Goal: Task Accomplishment & Management: Manage account settings

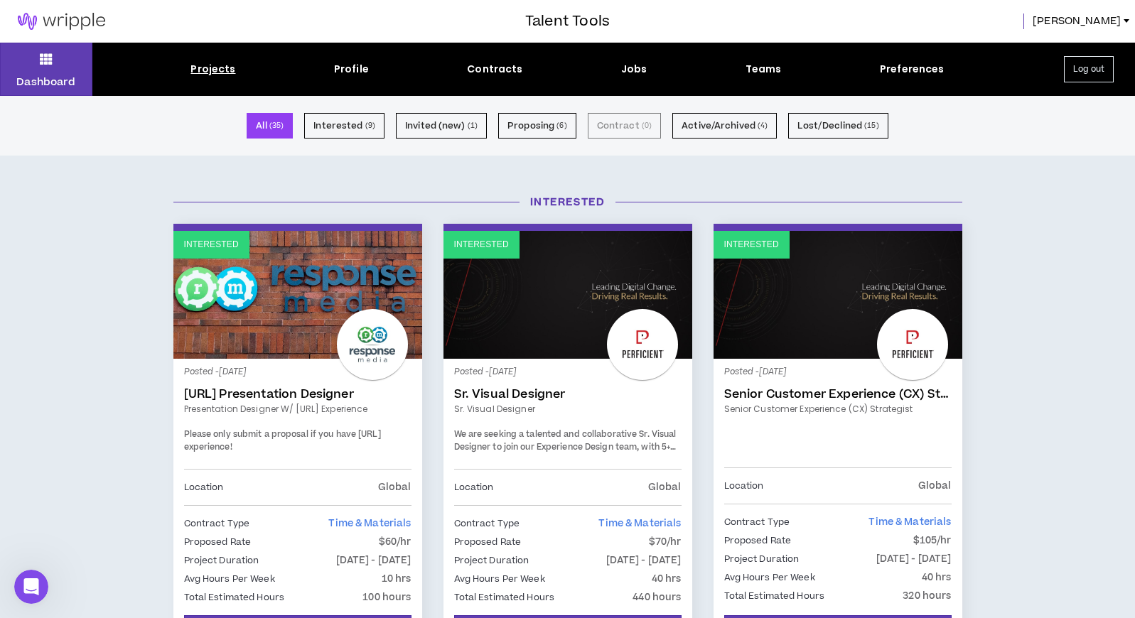
click at [219, 68] on div "Projects" at bounding box center [213, 69] width 45 height 15
click at [633, 70] on div "Jobs" at bounding box center [634, 69] width 26 height 15
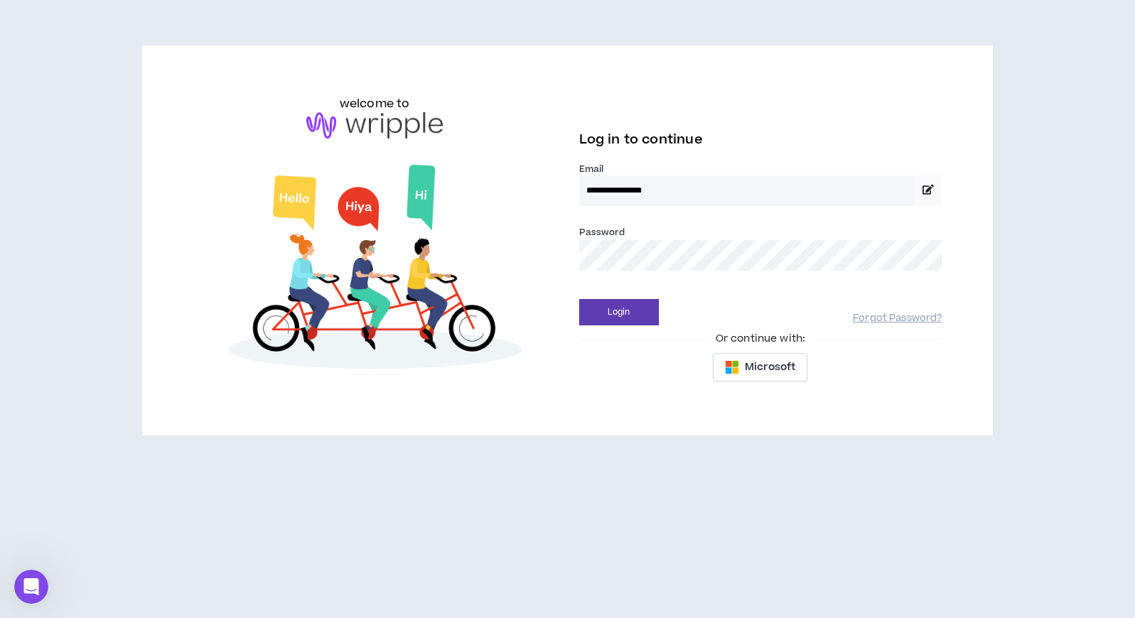
click at [618, 312] on button "Login" at bounding box center [619, 312] width 80 height 26
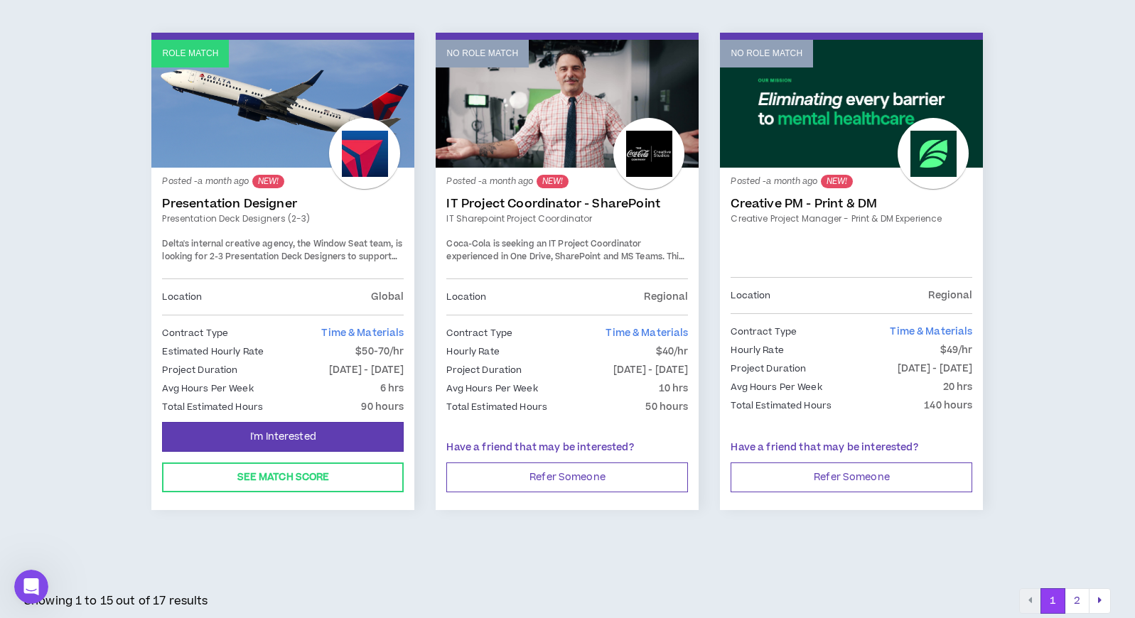
scroll to position [2357, 0]
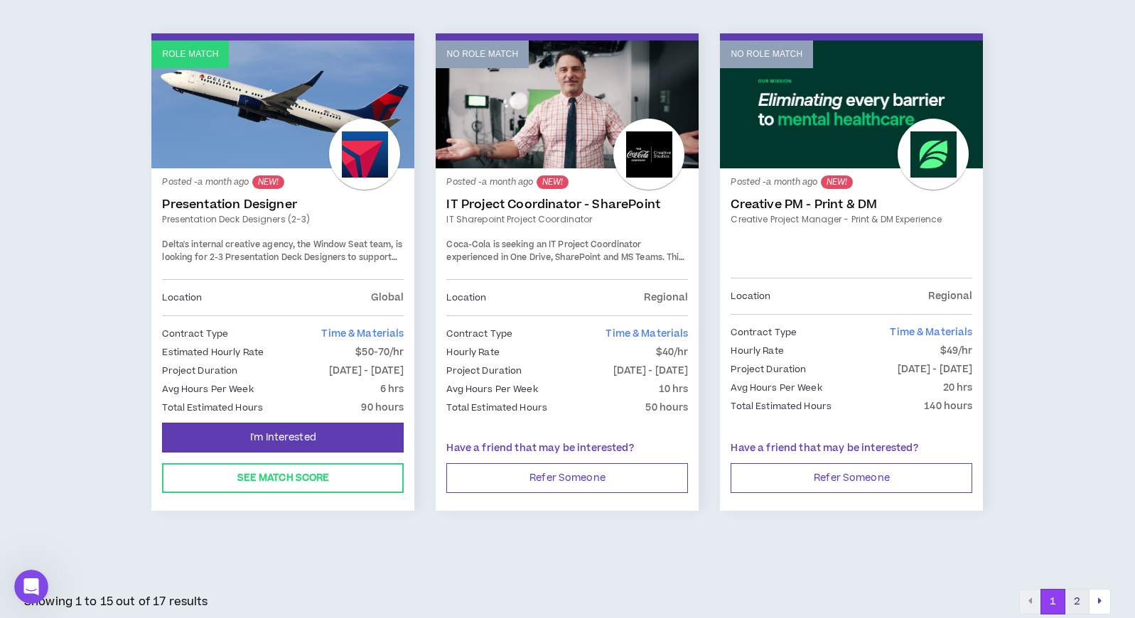
click at [1083, 599] on button "2" at bounding box center [1077, 602] width 25 height 26
